Goal: Transaction & Acquisition: Purchase product/service

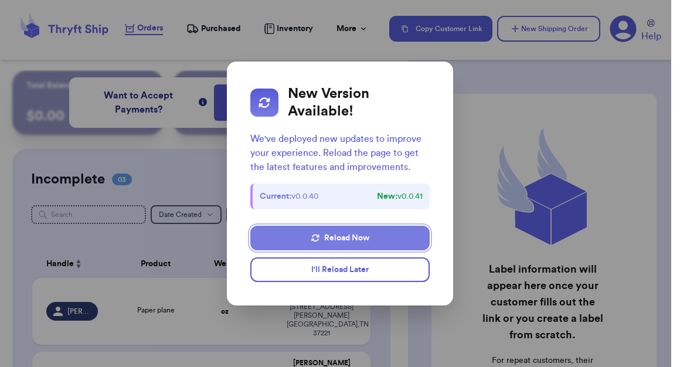
click at [328, 239] on button "Reload Now" at bounding box center [340, 238] width 180 height 25
click at [324, 238] on button "Reload Now" at bounding box center [340, 238] width 180 height 25
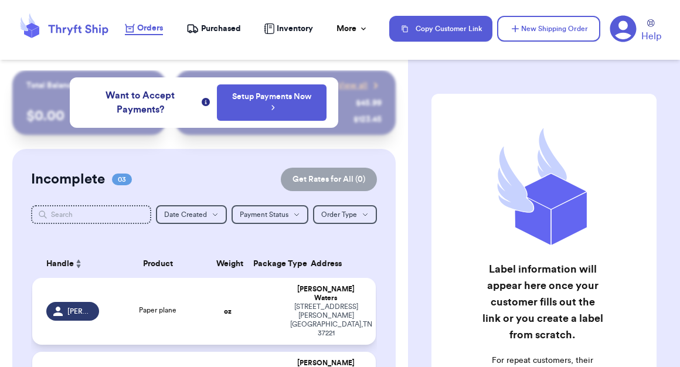
click at [129, 305] on div "Paper plane" at bounding box center [157, 311] width 89 height 13
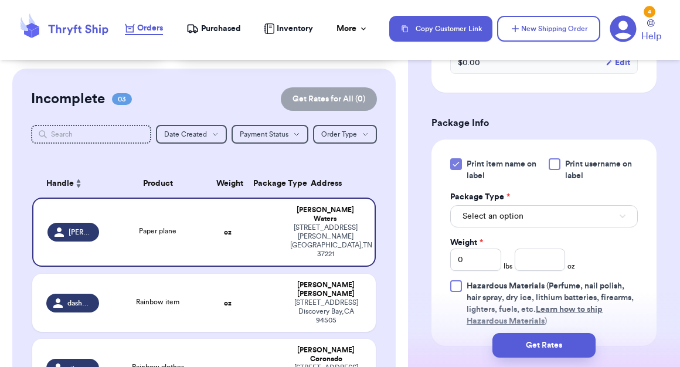
scroll to position [488, 0]
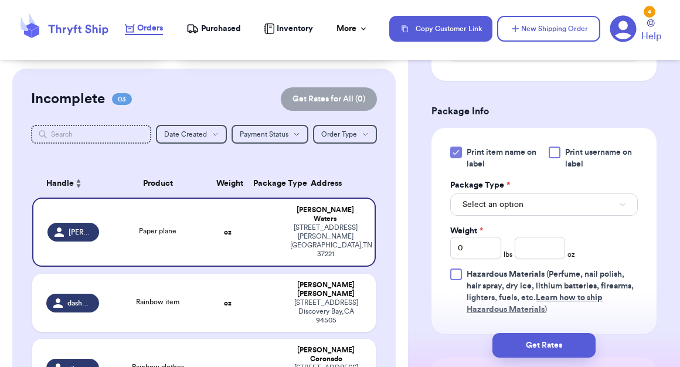
click at [552, 147] on div at bounding box center [555, 153] width 12 height 12
click at [0, 0] on input "Print username on label" at bounding box center [0, 0] width 0 height 0
click at [501, 199] on span "Select an option" at bounding box center [492, 205] width 61 height 12
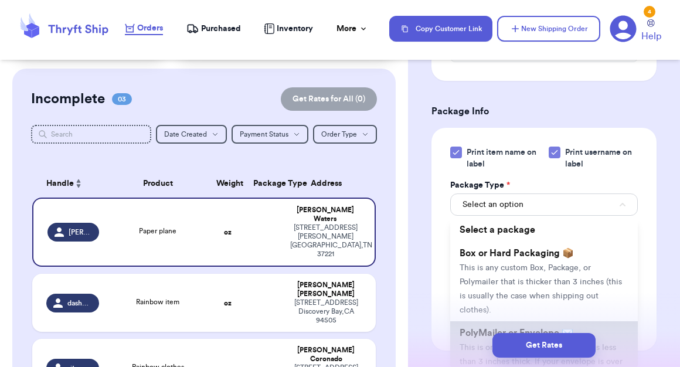
click at [486, 321] on li "PolyMailer or Envelope ✉️ This is only for mailers and envelopes less than 3 in…" at bounding box center [544, 361] width 188 height 80
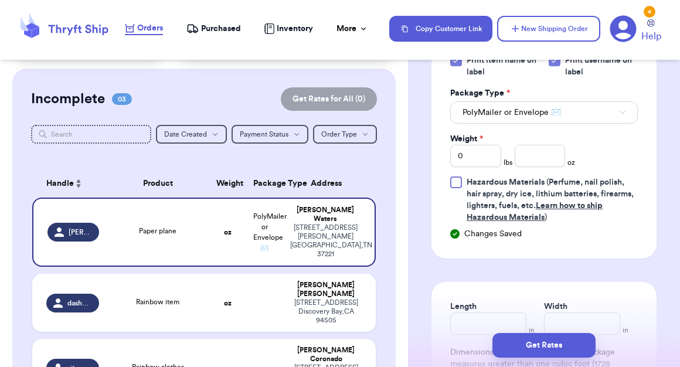
scroll to position [578, 0]
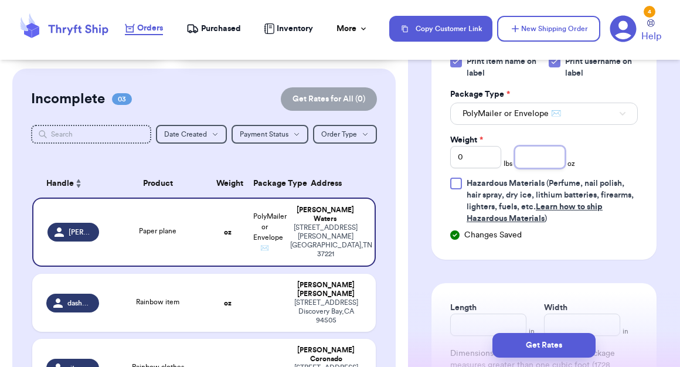
click at [548, 146] on input "number" at bounding box center [540, 157] width 51 height 22
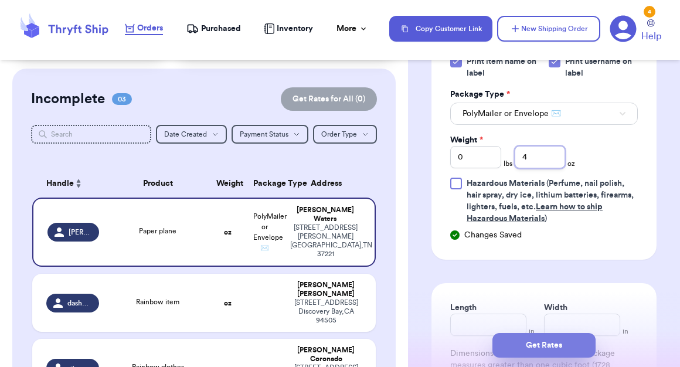
type input "4"
click at [531, 347] on button "Get Rates" at bounding box center [543, 345] width 103 height 25
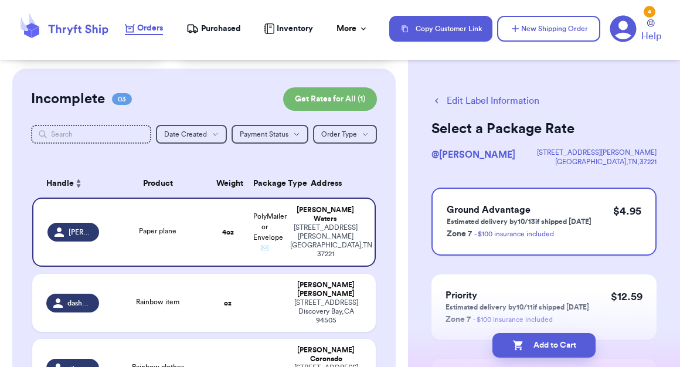
scroll to position [0, 0]
click at [448, 98] on button "Edit Label Information" at bounding box center [485, 101] width 108 height 14
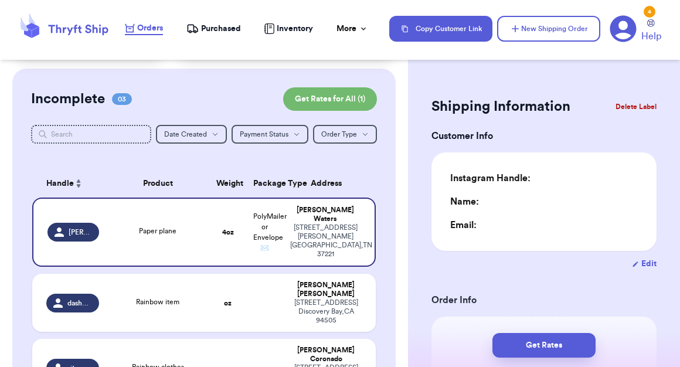
type input "0"
type input "4"
type input "0"
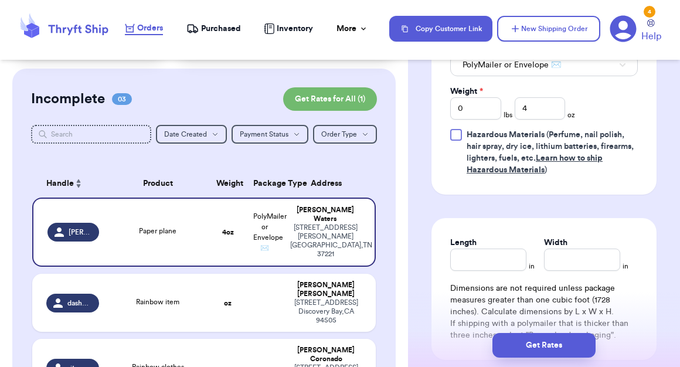
scroll to position [641, 0]
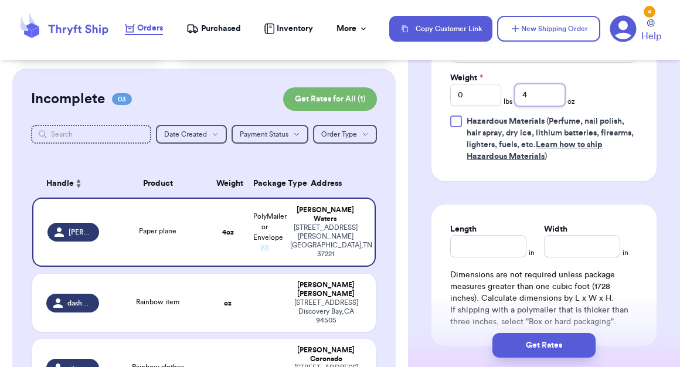
click at [535, 84] on input "4" at bounding box center [540, 95] width 51 height 22
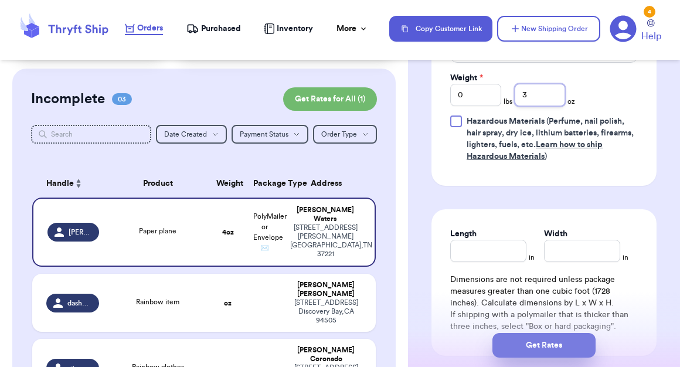
type input "3"
click at [526, 350] on button "Get Rates" at bounding box center [543, 345] width 103 height 25
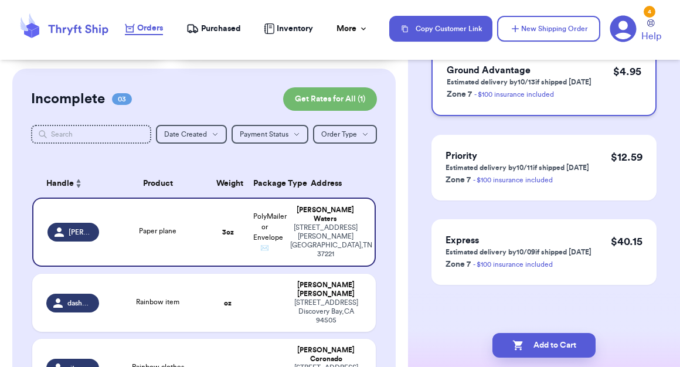
scroll to position [139, 0]
click at [543, 338] on button "Add to Cart" at bounding box center [543, 345] width 103 height 25
checkbox input "true"
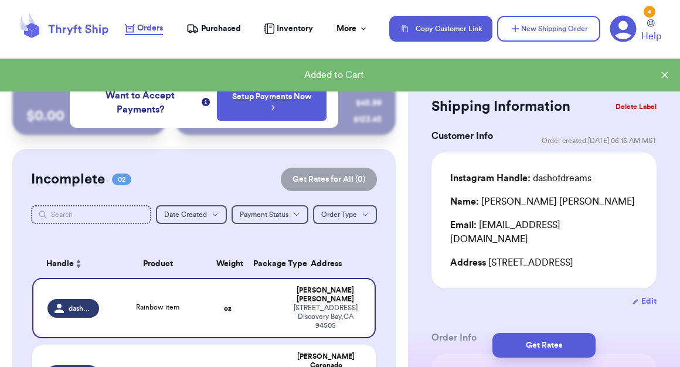
scroll to position [0, 0]
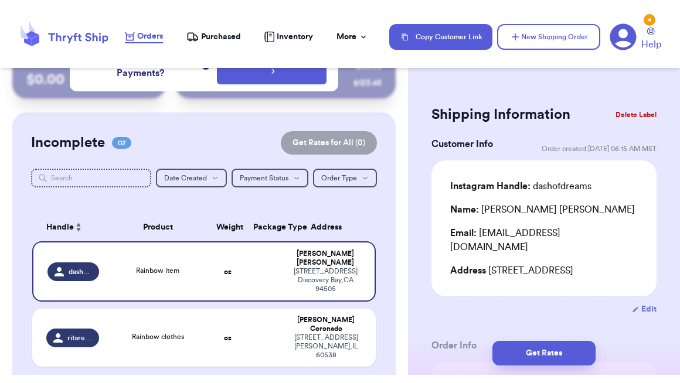
scroll to position [52, 0]
